Goal: Find specific page/section: Find specific page/section

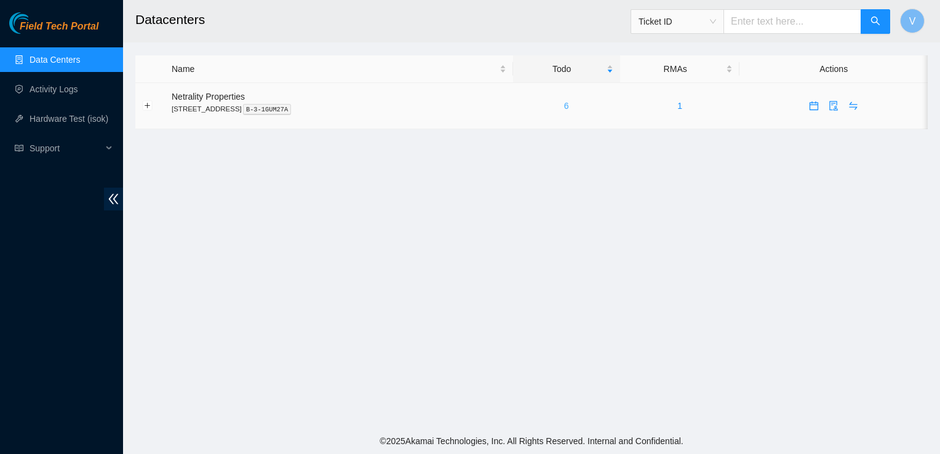
click at [569, 106] on link "6" at bounding box center [566, 106] width 5 height 10
